Goal: Task Accomplishment & Management: Manage account settings

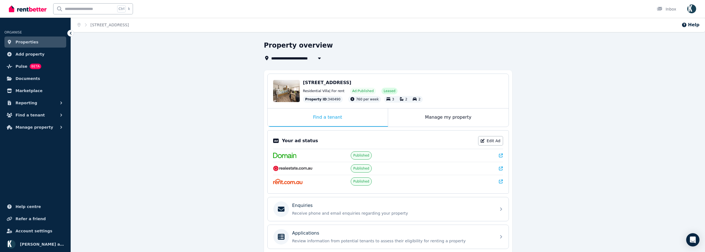
click at [502, 169] on icon at bounding box center [501, 169] width 4 height 4
click at [284, 87] on div "Edit" at bounding box center [286, 91] width 27 height 22
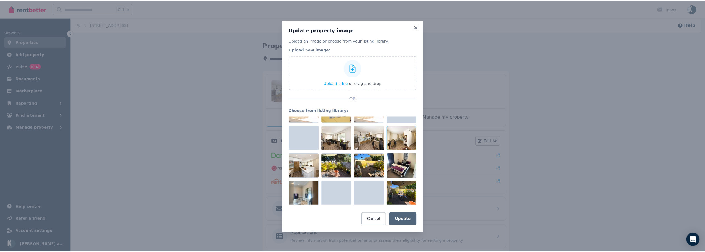
scroll to position [28, 0]
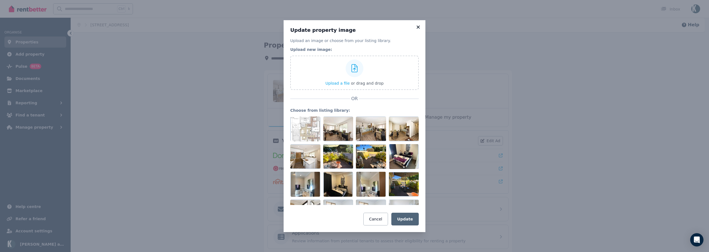
click at [418, 26] on icon at bounding box center [417, 26] width 3 height 3
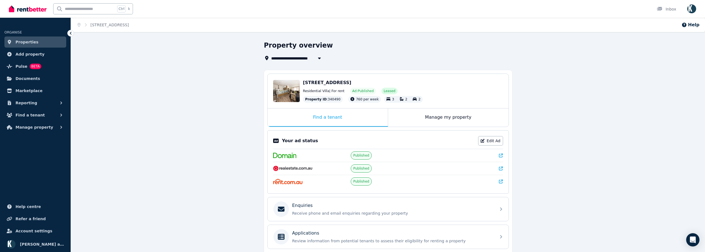
click at [552, 127] on div "**********" at bounding box center [388, 185] width 634 height 288
click at [501, 181] on icon at bounding box center [501, 182] width 4 height 4
